Goal: Find specific fact: Find specific fact

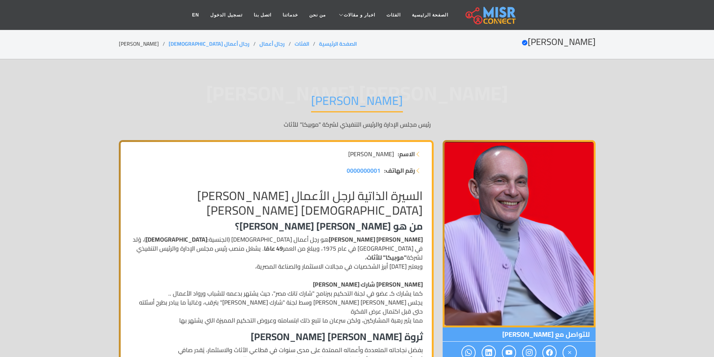
click at [370, 106] on h1 "[PERSON_NAME]" at bounding box center [357, 102] width 92 height 19
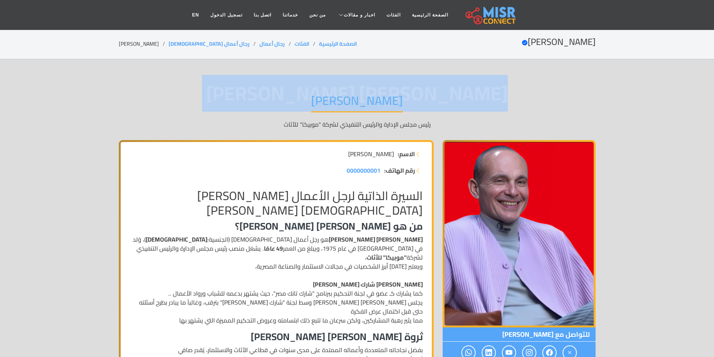
drag, startPoint x: 460, startPoint y: 91, endPoint x: 453, endPoint y: 99, distance: 10.1
click at [453, 99] on div "[PERSON_NAME] [PERSON_NAME] رئيس مجلس الإدارة والرئيس التنفيذي لشركة "موبيكا" ل…" at bounding box center [357, 111] width 477 height 58
copy div "[PERSON_NAME] [PERSON_NAME]"
